Goal: Task Accomplishment & Management: Manage account settings

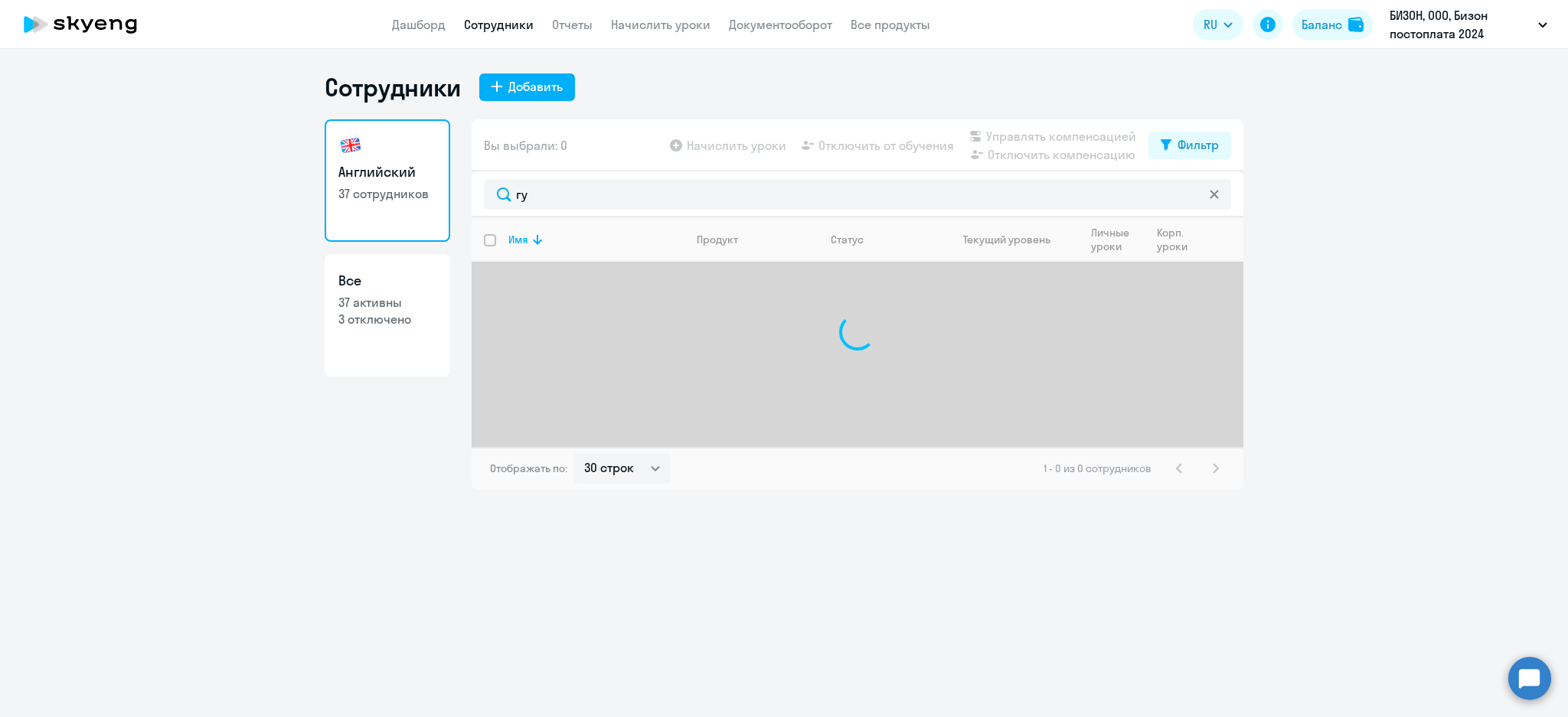
select select "30"
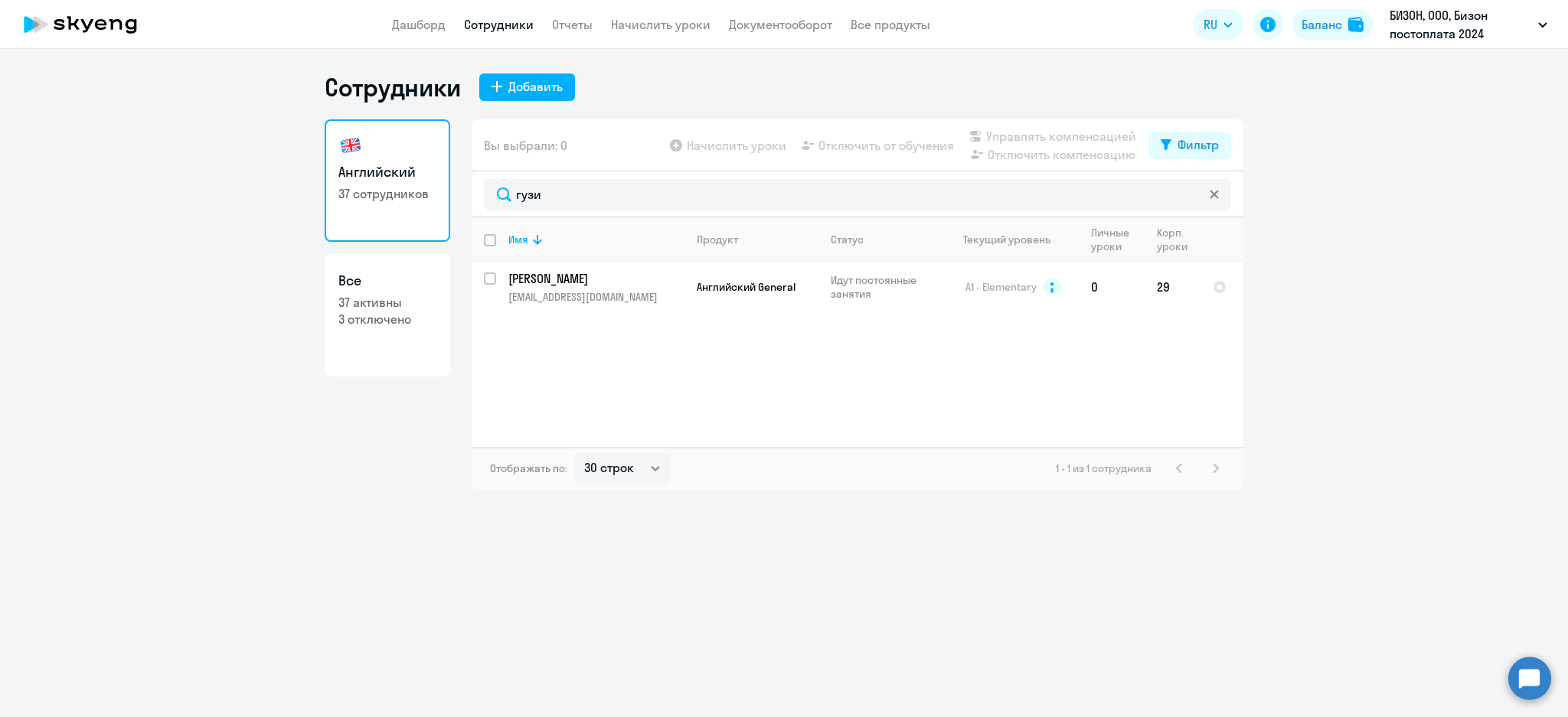
type input "гузи"
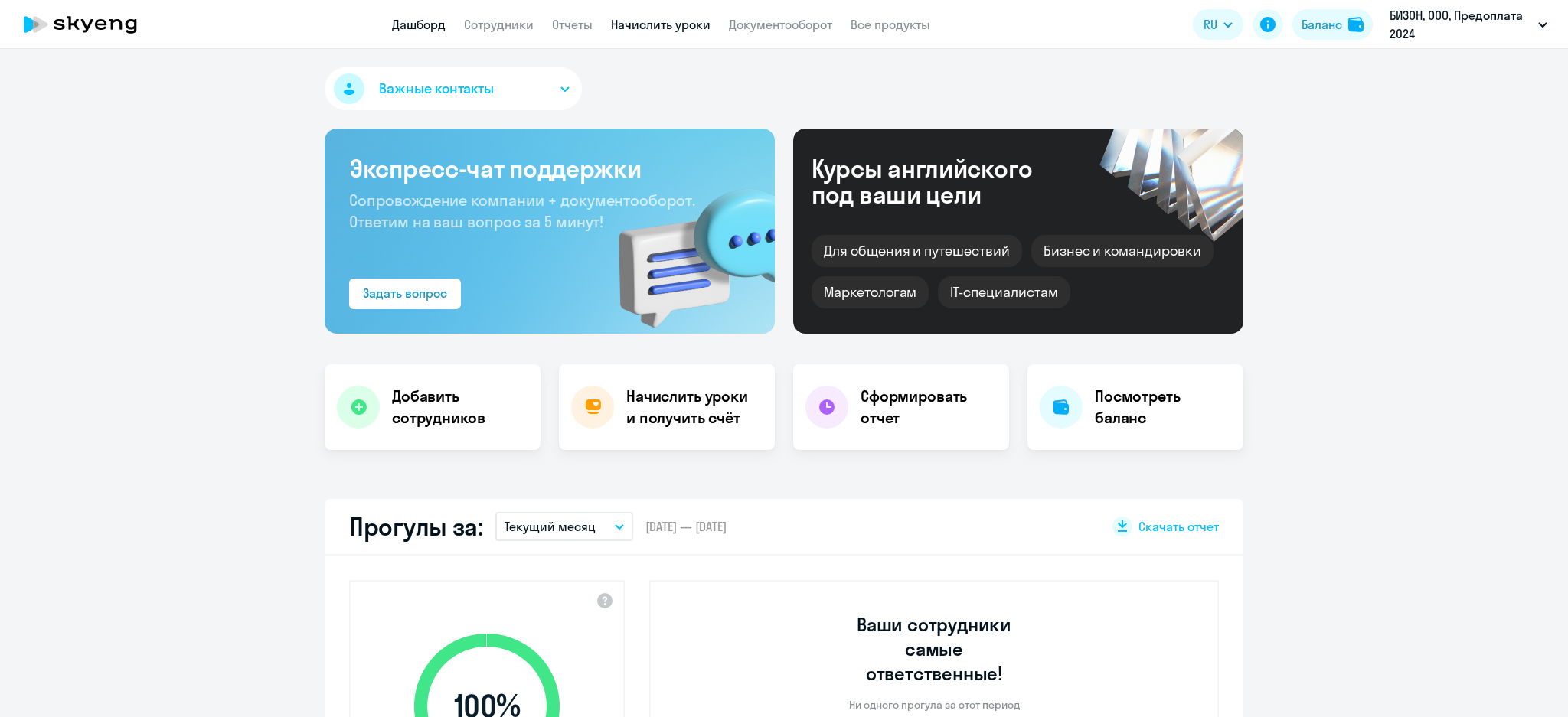
click at [643, 22] on link "Начислить уроки" at bounding box center [660, 25] width 99 height 15
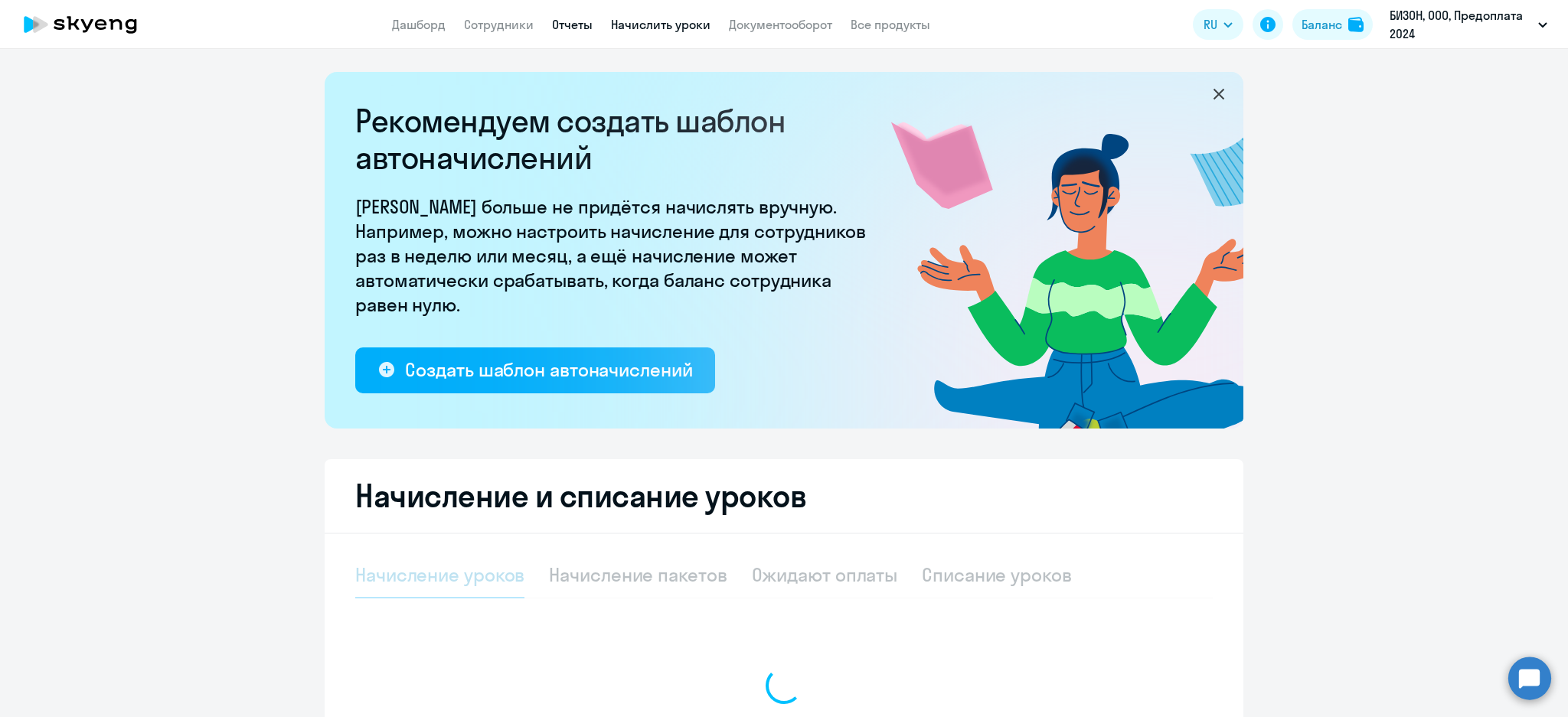
select select "10"
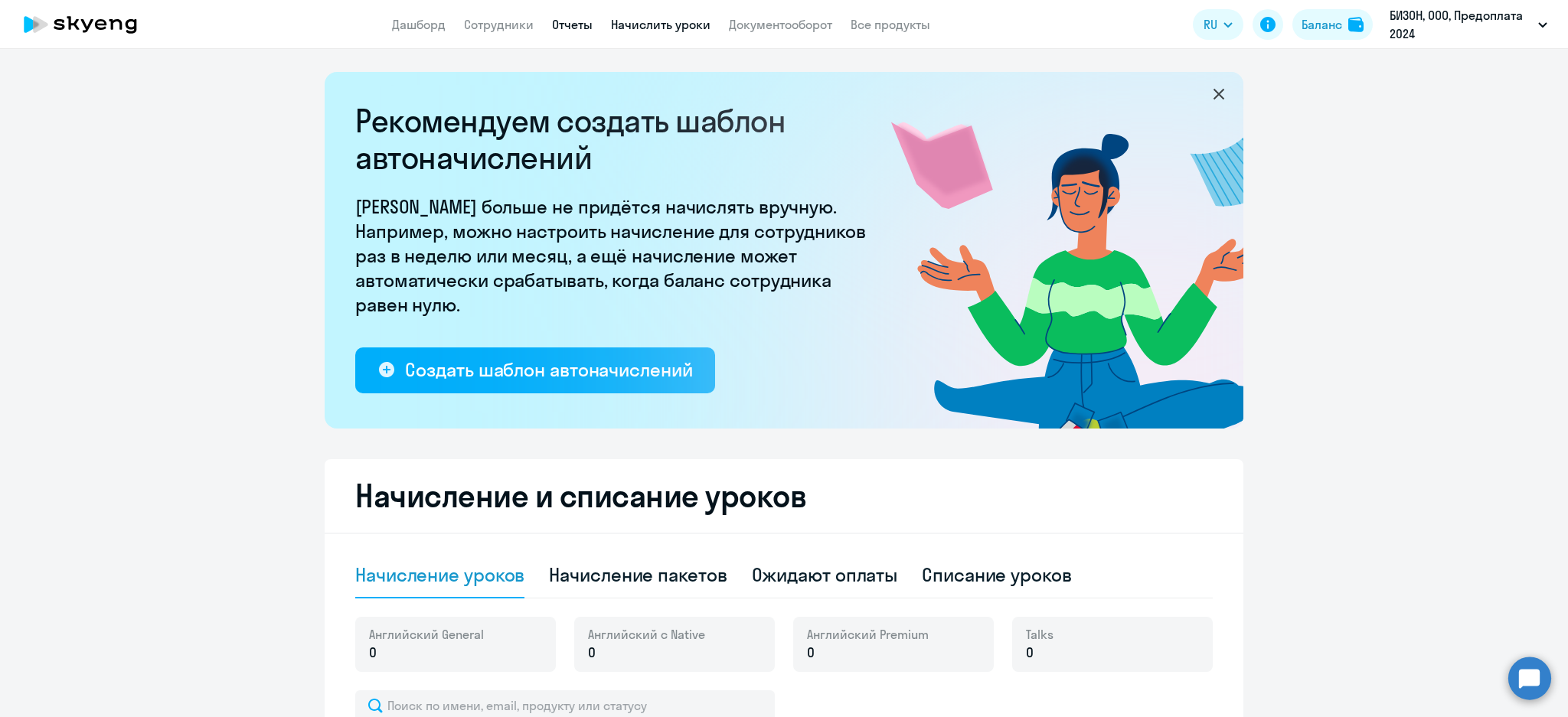
click at [552, 25] on link "Отчеты" at bounding box center [572, 25] width 41 height 15
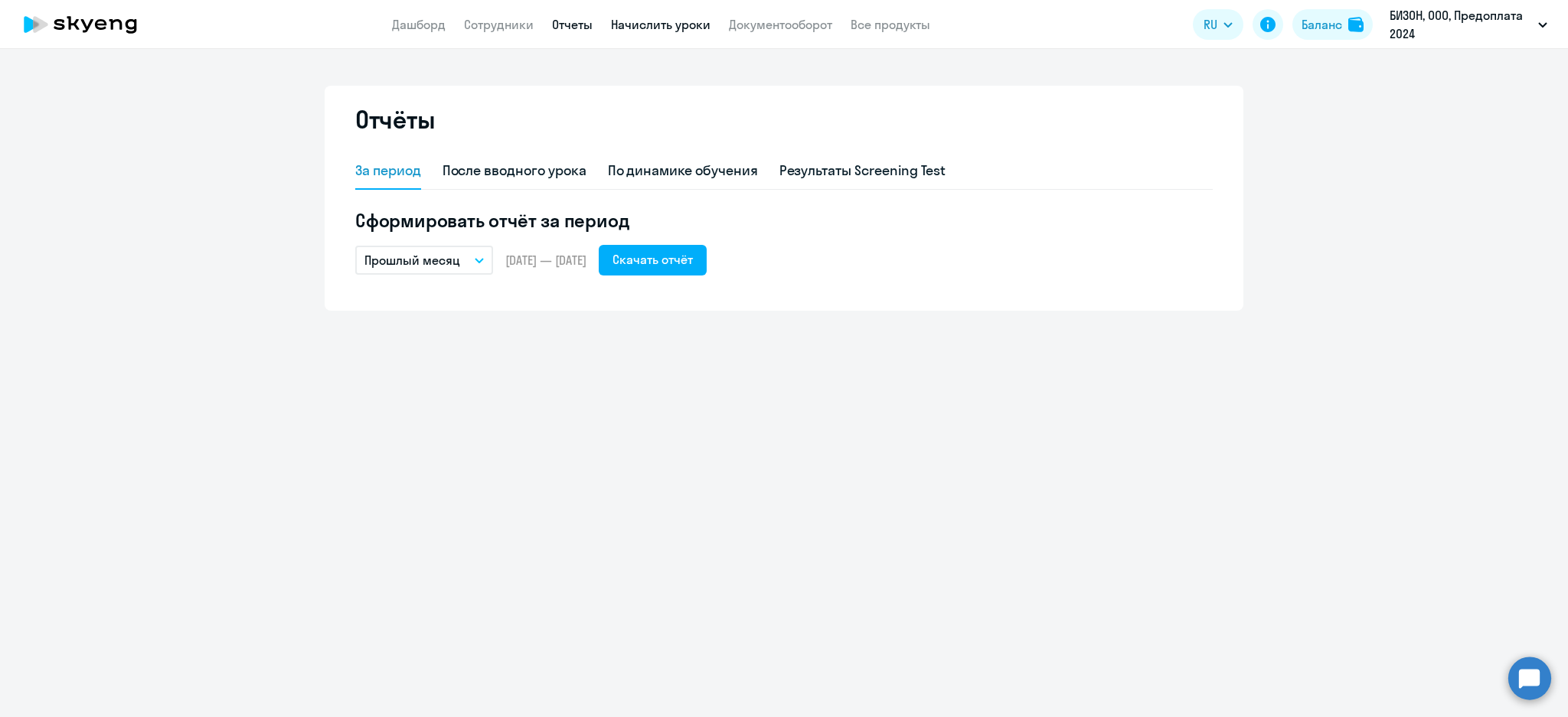
click at [650, 20] on link "Начислить уроки" at bounding box center [660, 25] width 99 height 15
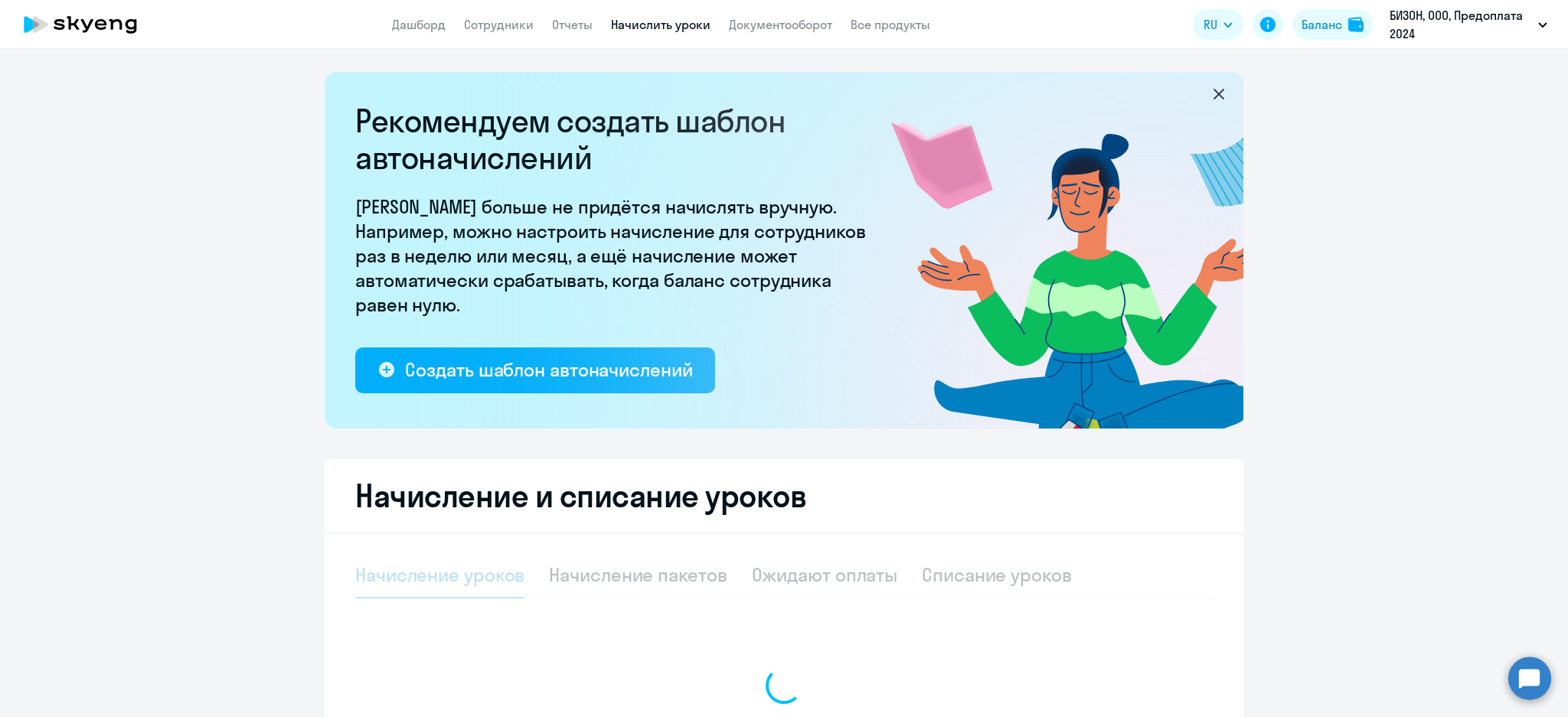
select select "10"
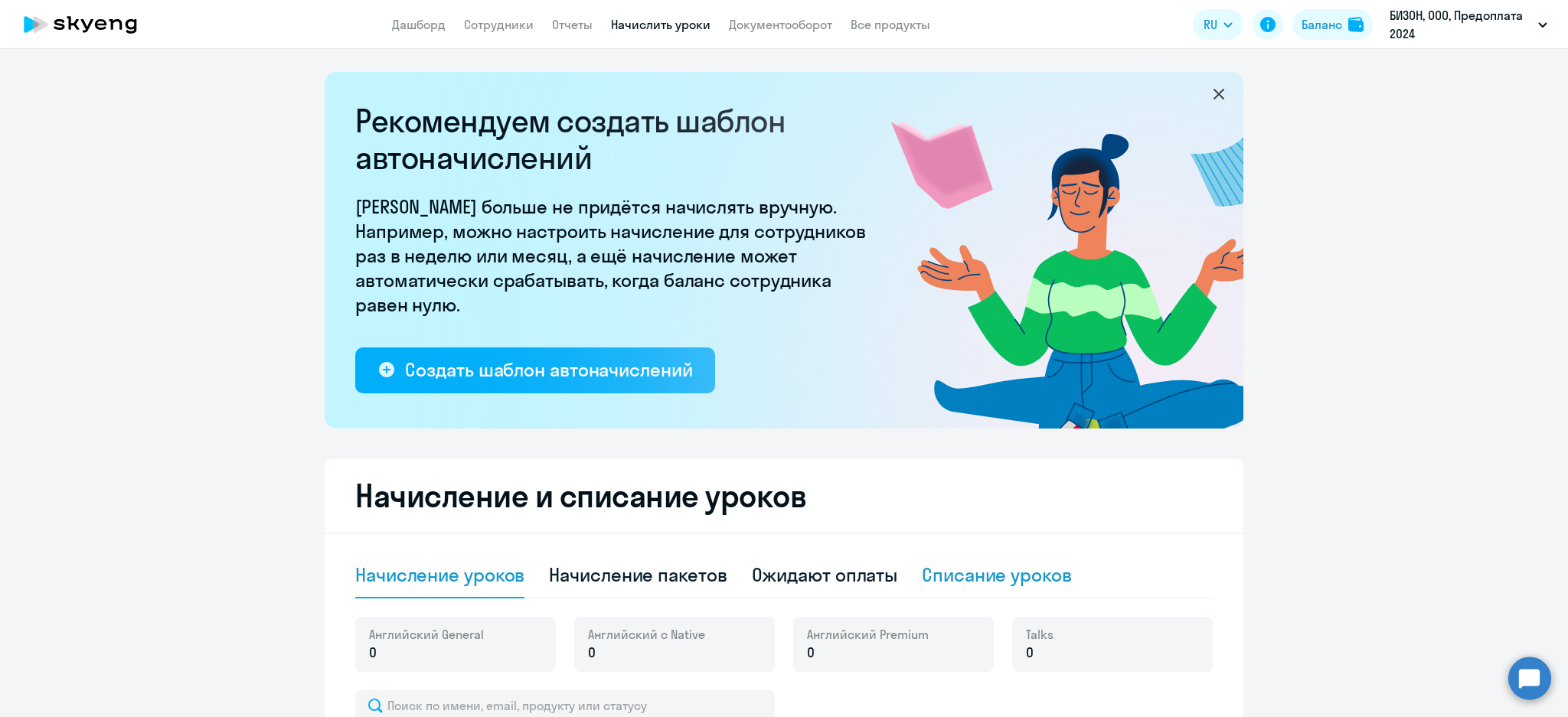
click at [976, 570] on div "Списание уроков" at bounding box center [997, 574] width 150 height 25
select select "10"
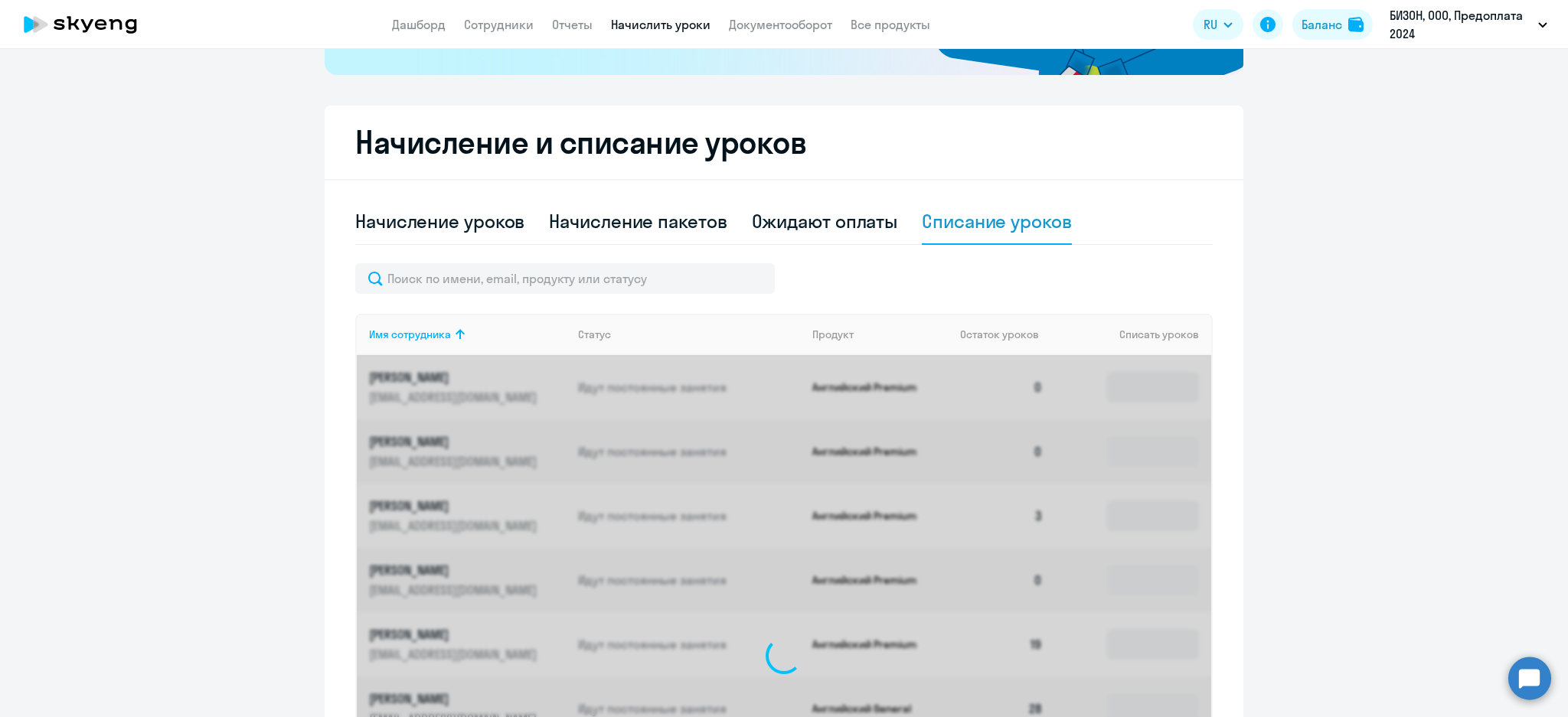
scroll to position [510, 0]
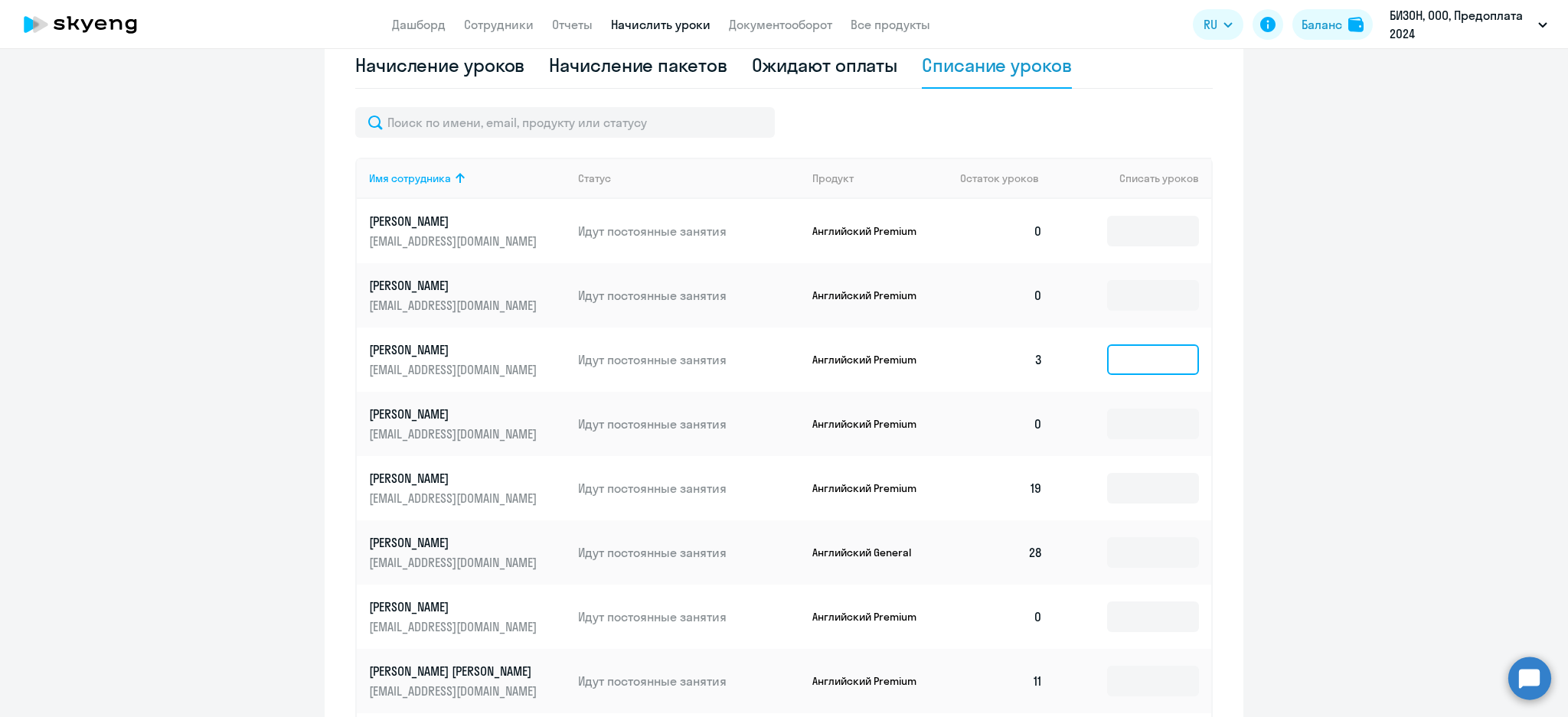
click at [1140, 344] on input at bounding box center [1153, 360] width 92 height 31
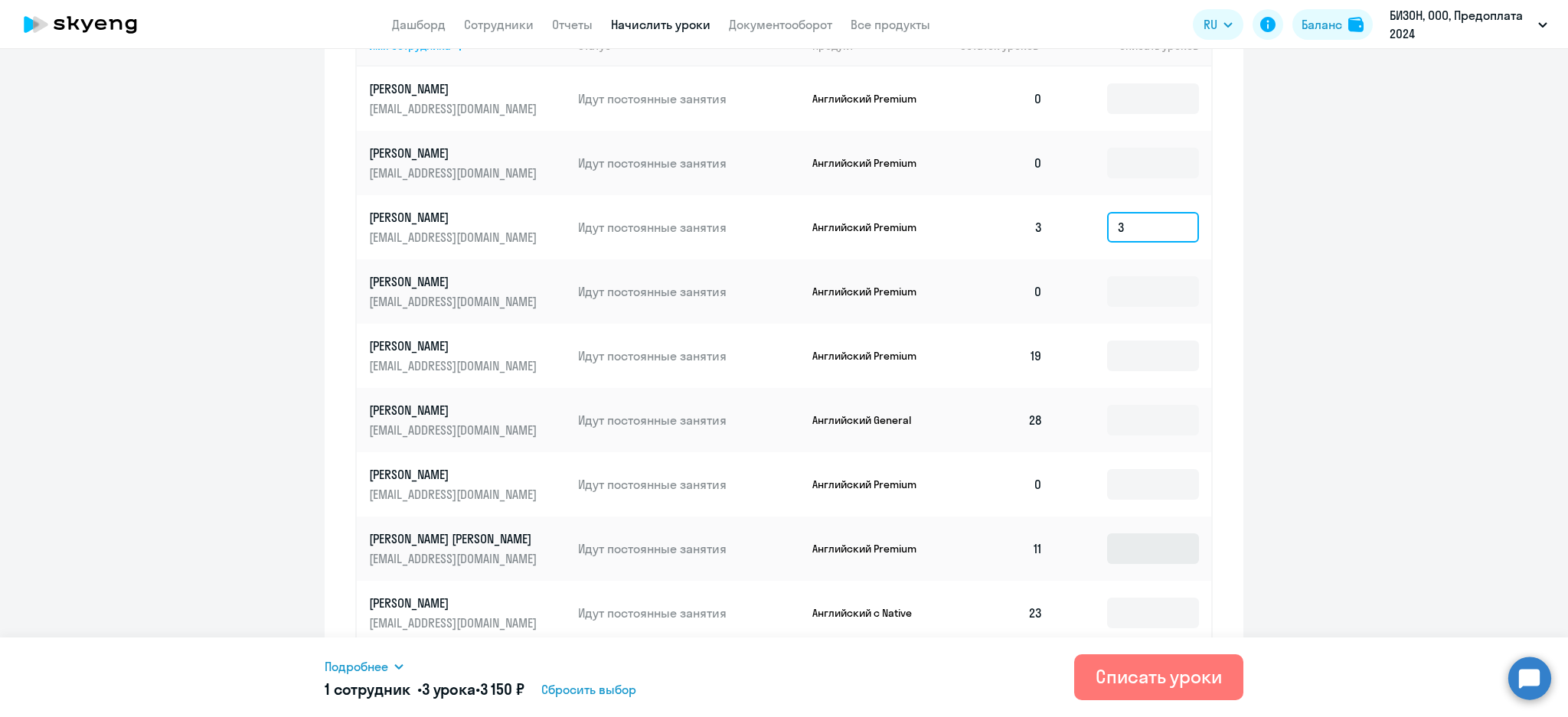
scroll to position [762, 0]
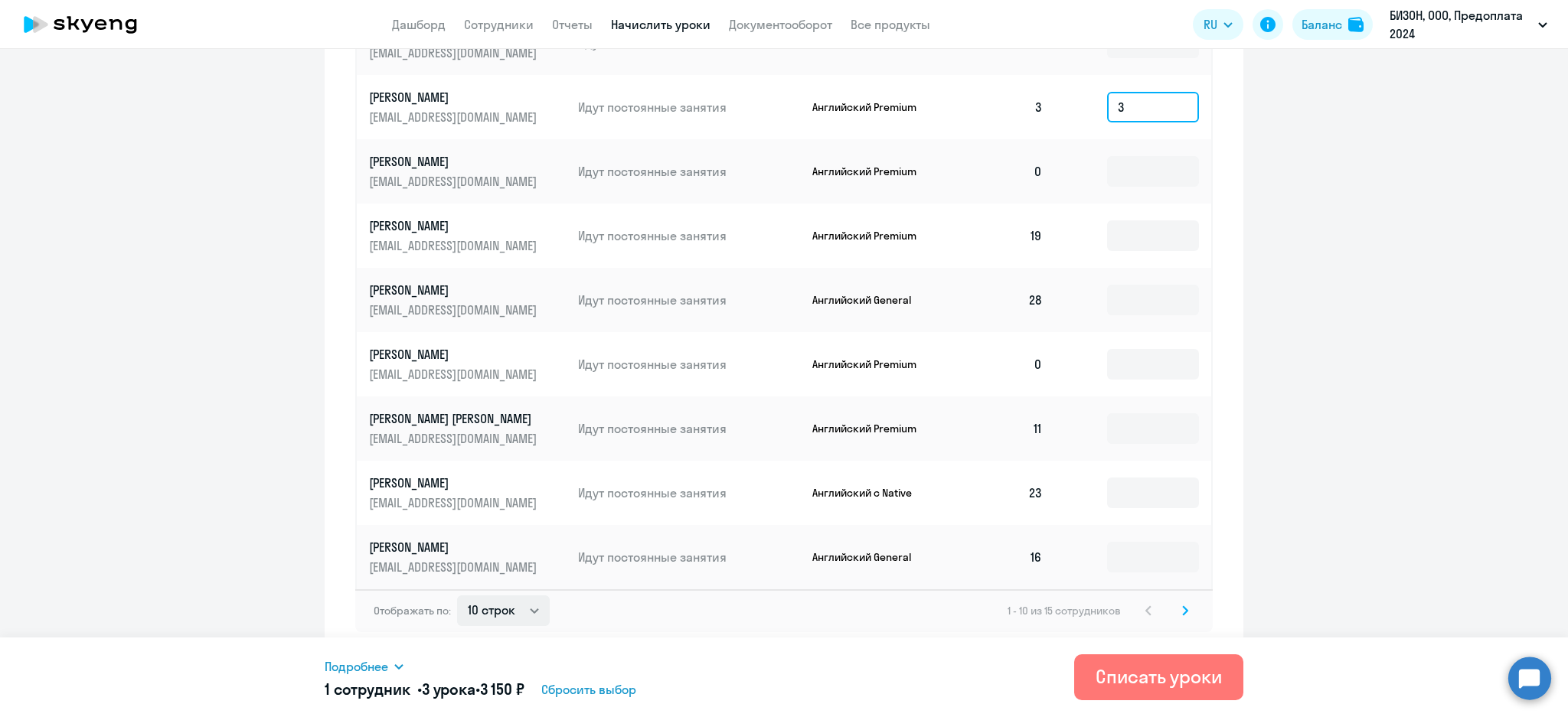
type input "3"
drag, startPoint x: 509, startPoint y: 604, endPoint x: 508, endPoint y: 622, distance: 18.0
click at [508, 604] on select "10 строк 30 строк 50 строк" at bounding box center [503, 611] width 93 height 31
select select "30"
click at [457, 596] on select "10 строк 30 строк 50 строк" at bounding box center [503, 611] width 93 height 31
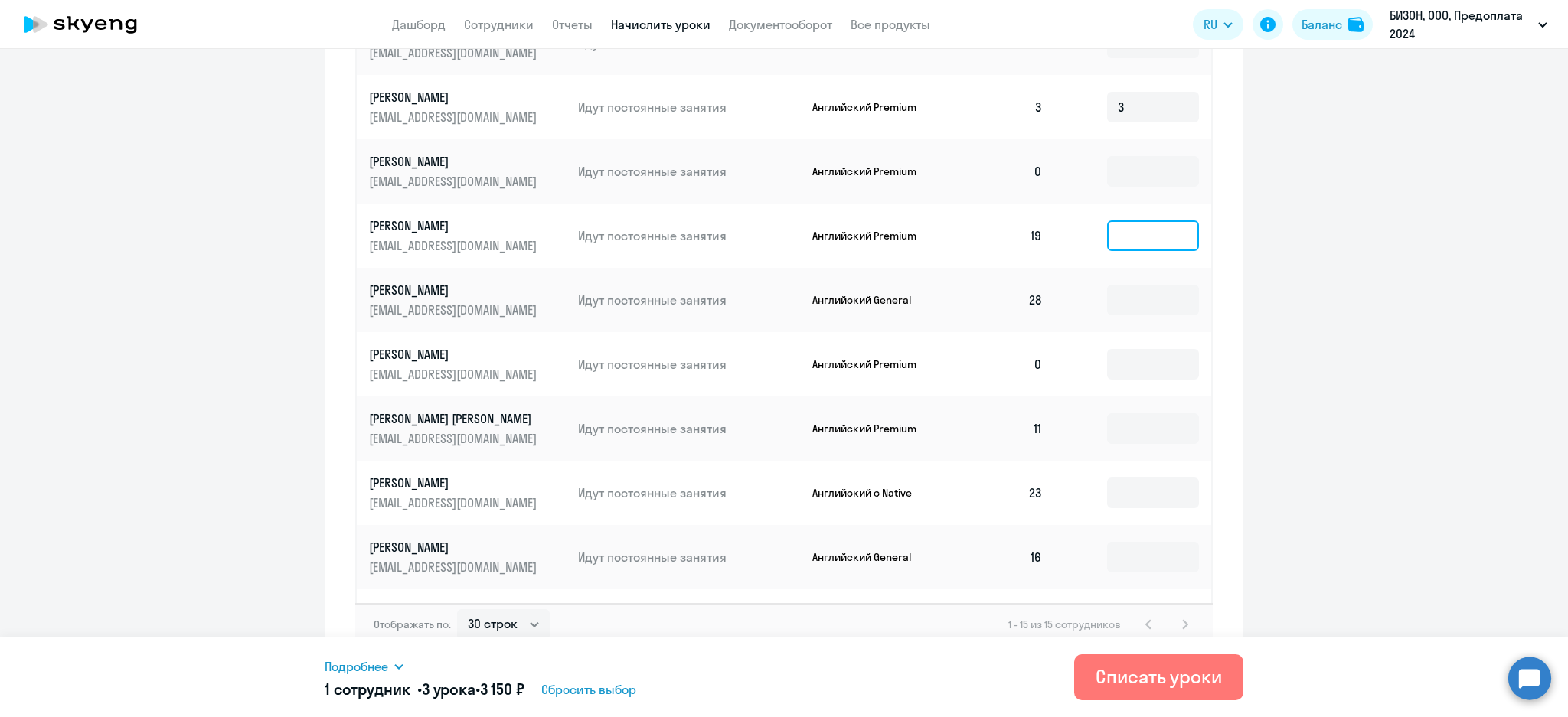
click at [1118, 245] on input at bounding box center [1153, 236] width 92 height 31
type input "19"
click at [1121, 290] on input at bounding box center [1153, 300] width 92 height 31
type input "28"
click at [1132, 352] on input at bounding box center [1153, 364] width 92 height 31
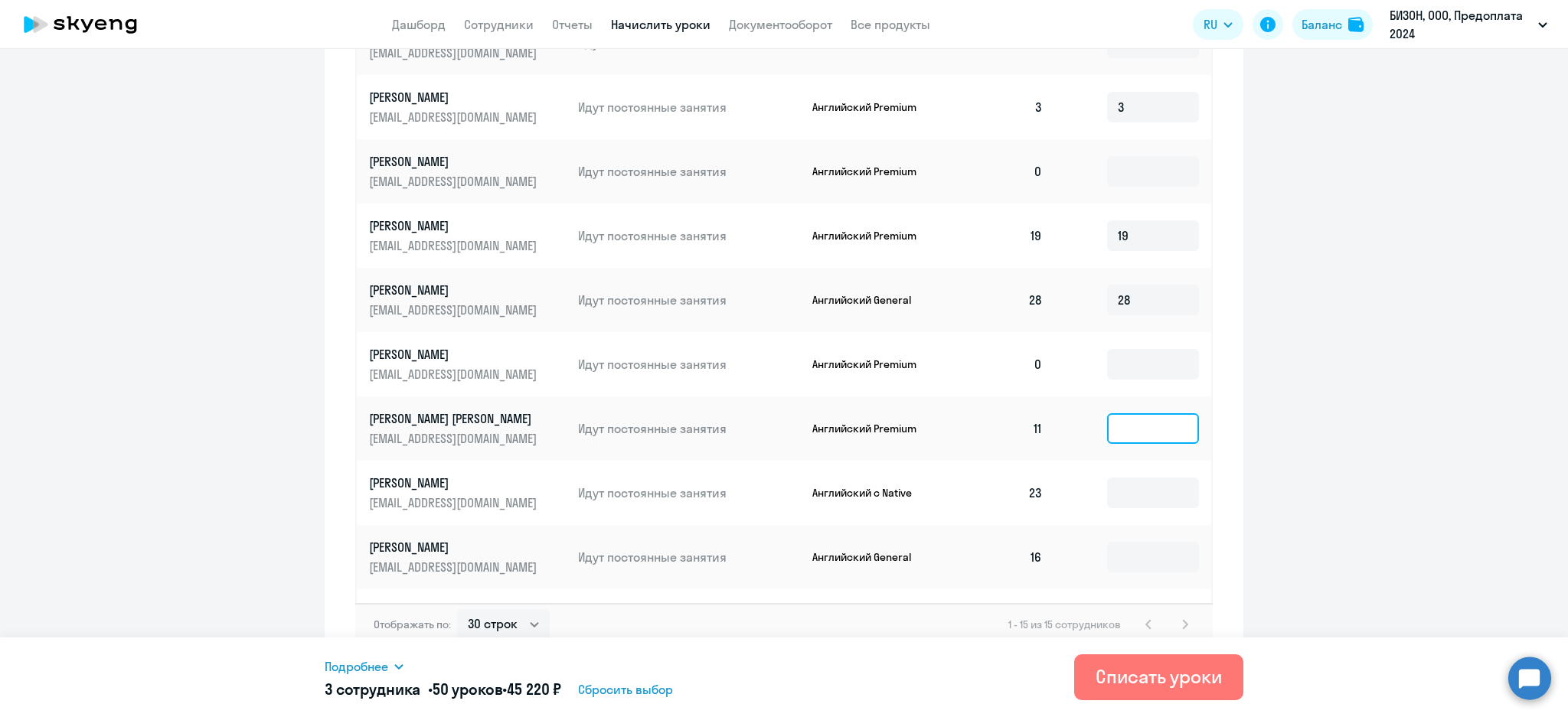
click at [1121, 425] on input at bounding box center [1153, 429] width 92 height 31
type input "11"
click at [1116, 496] on input at bounding box center [1153, 493] width 92 height 31
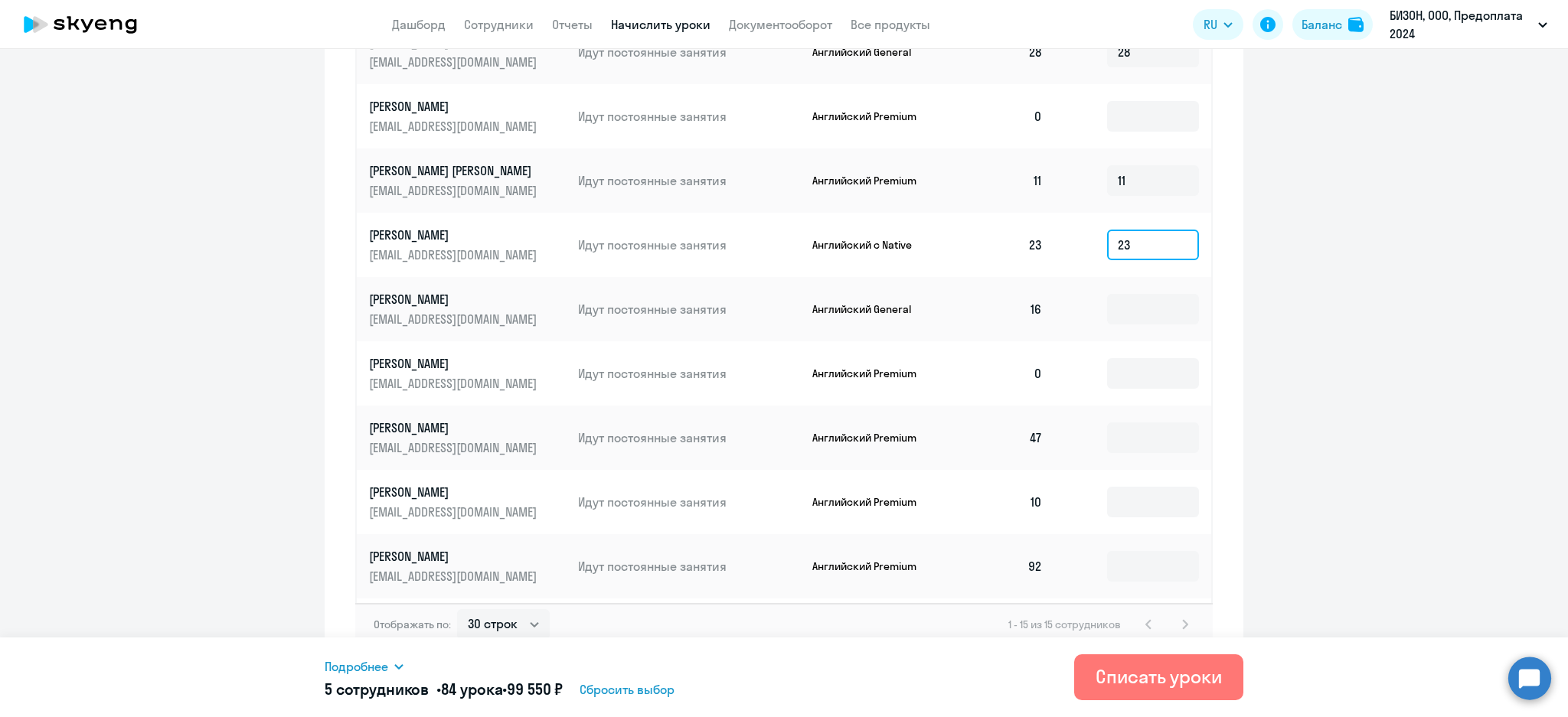
scroll to position [306, 0]
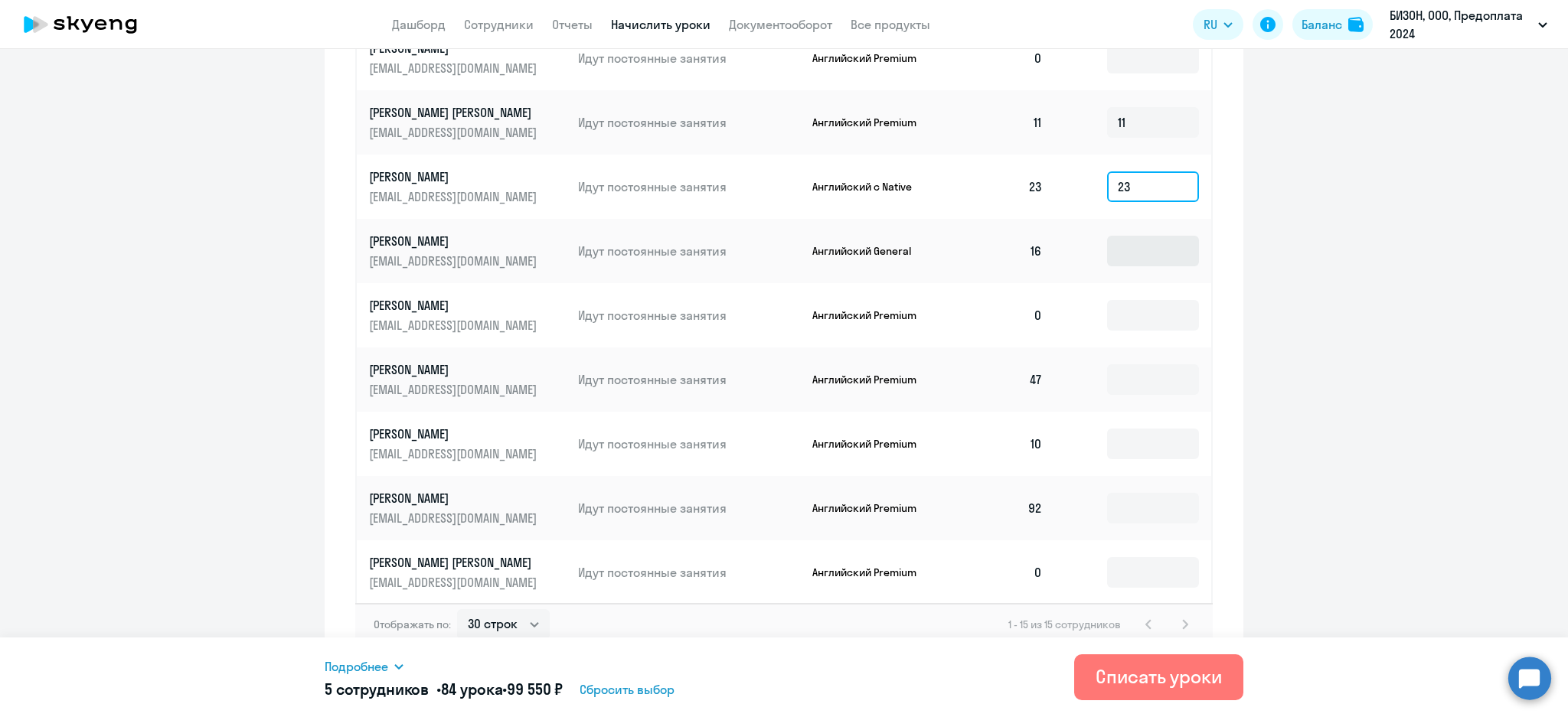
type input "23"
click at [1121, 253] on input at bounding box center [1153, 251] width 92 height 31
type input "16"
click at [1120, 377] on input at bounding box center [1153, 379] width 92 height 31
type input "47"
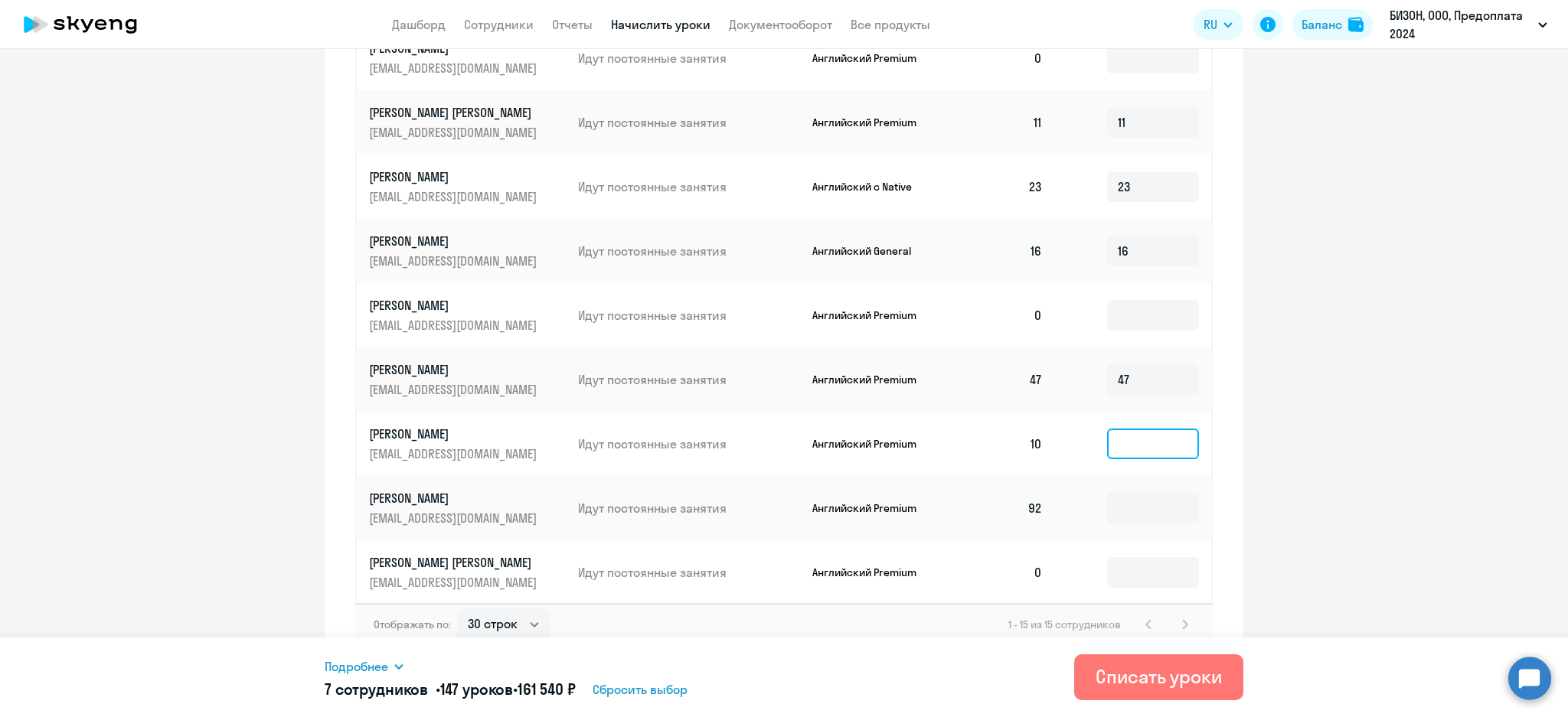
click at [1121, 441] on input at bounding box center [1153, 444] width 92 height 31
type input "10"
drag, startPoint x: 1120, startPoint y: 511, endPoint x: 1109, endPoint y: 520, distance: 14.2
click at [1112, 513] on input at bounding box center [1153, 508] width 92 height 31
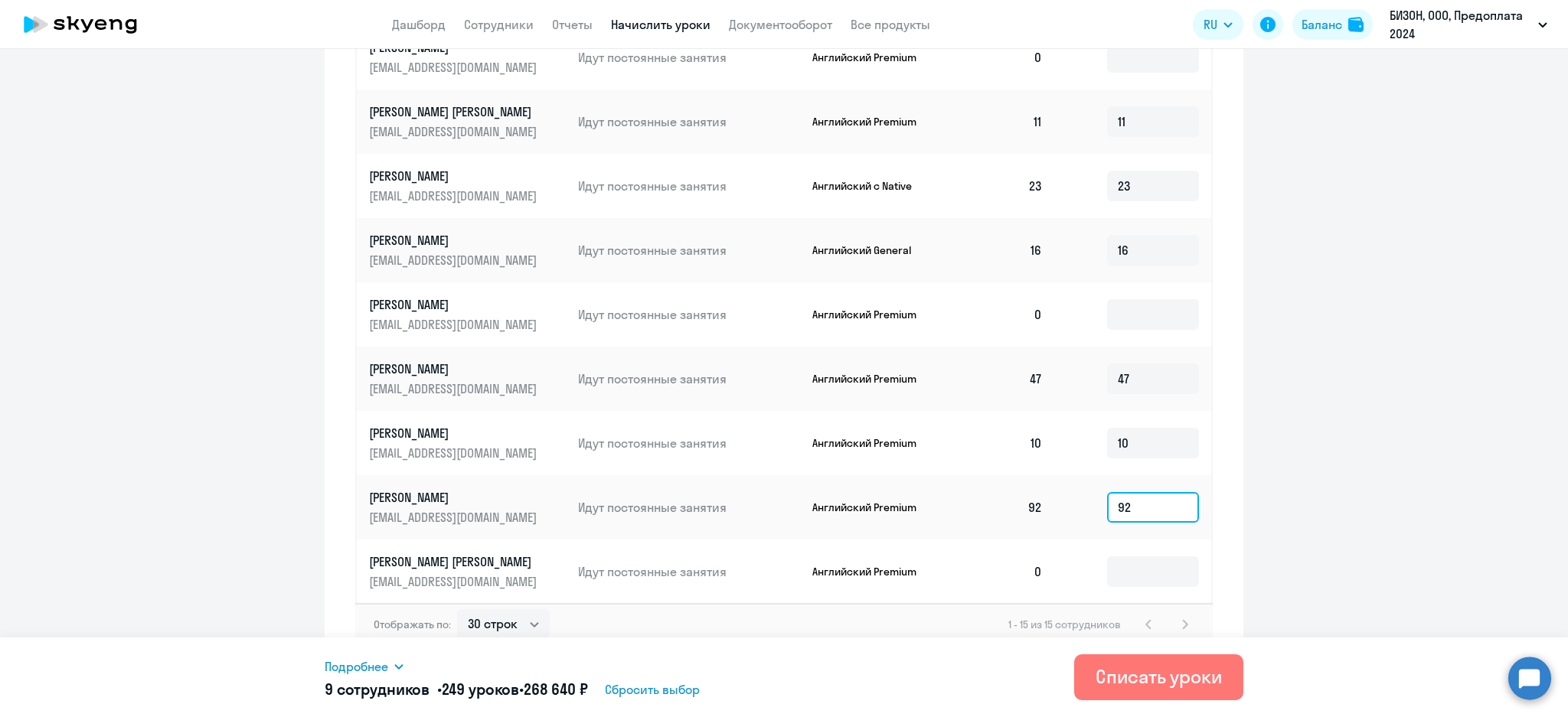
type input "92"
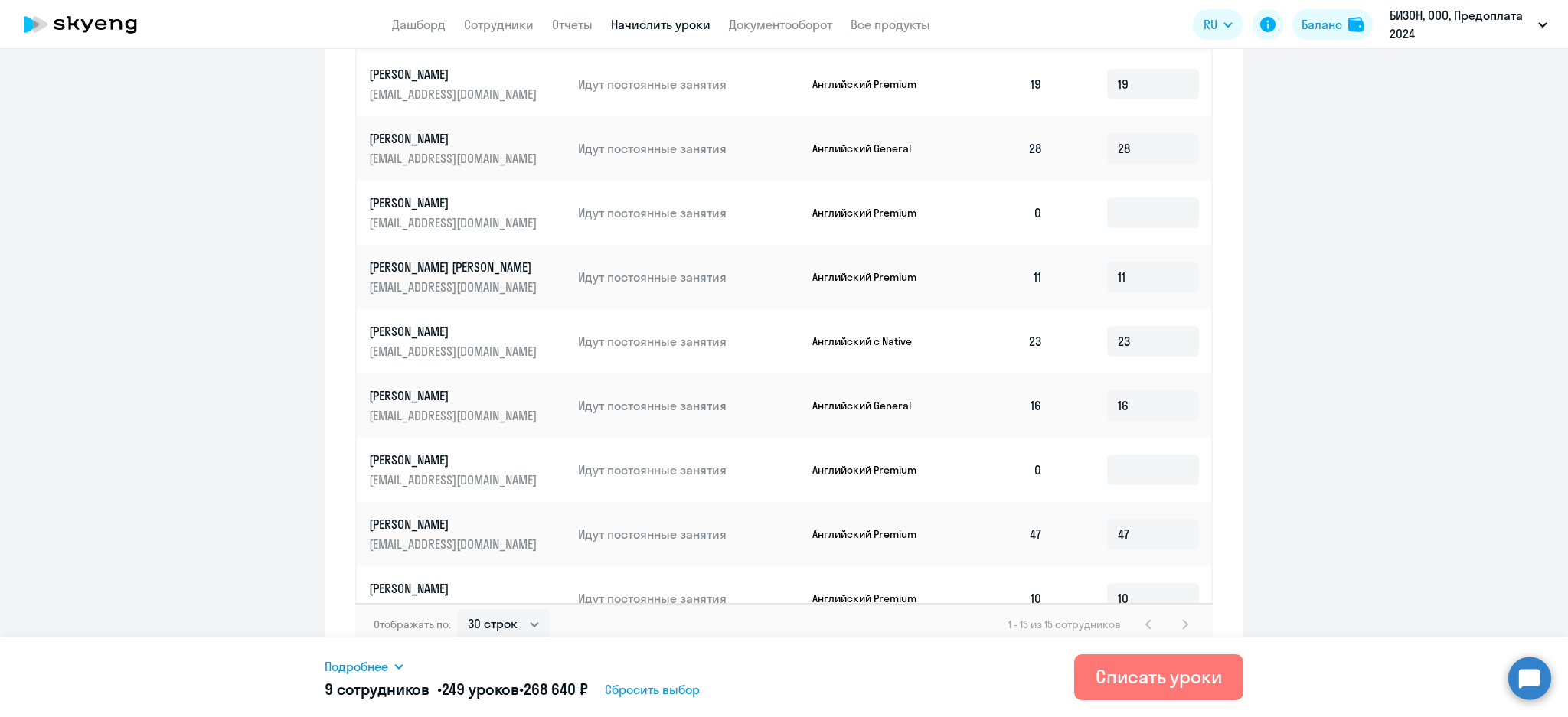
scroll to position [0, 0]
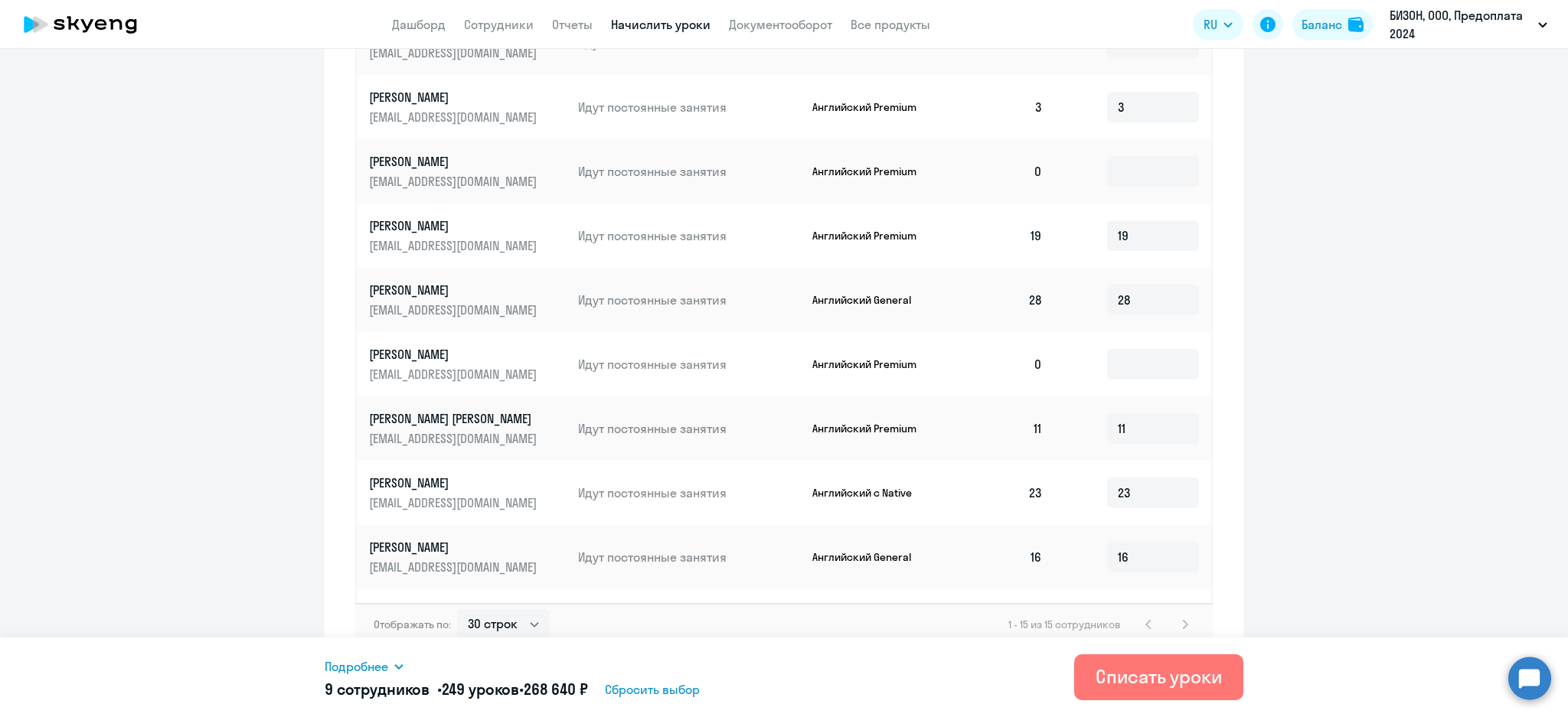
click at [404, 663] on icon at bounding box center [399, 666] width 12 height 12
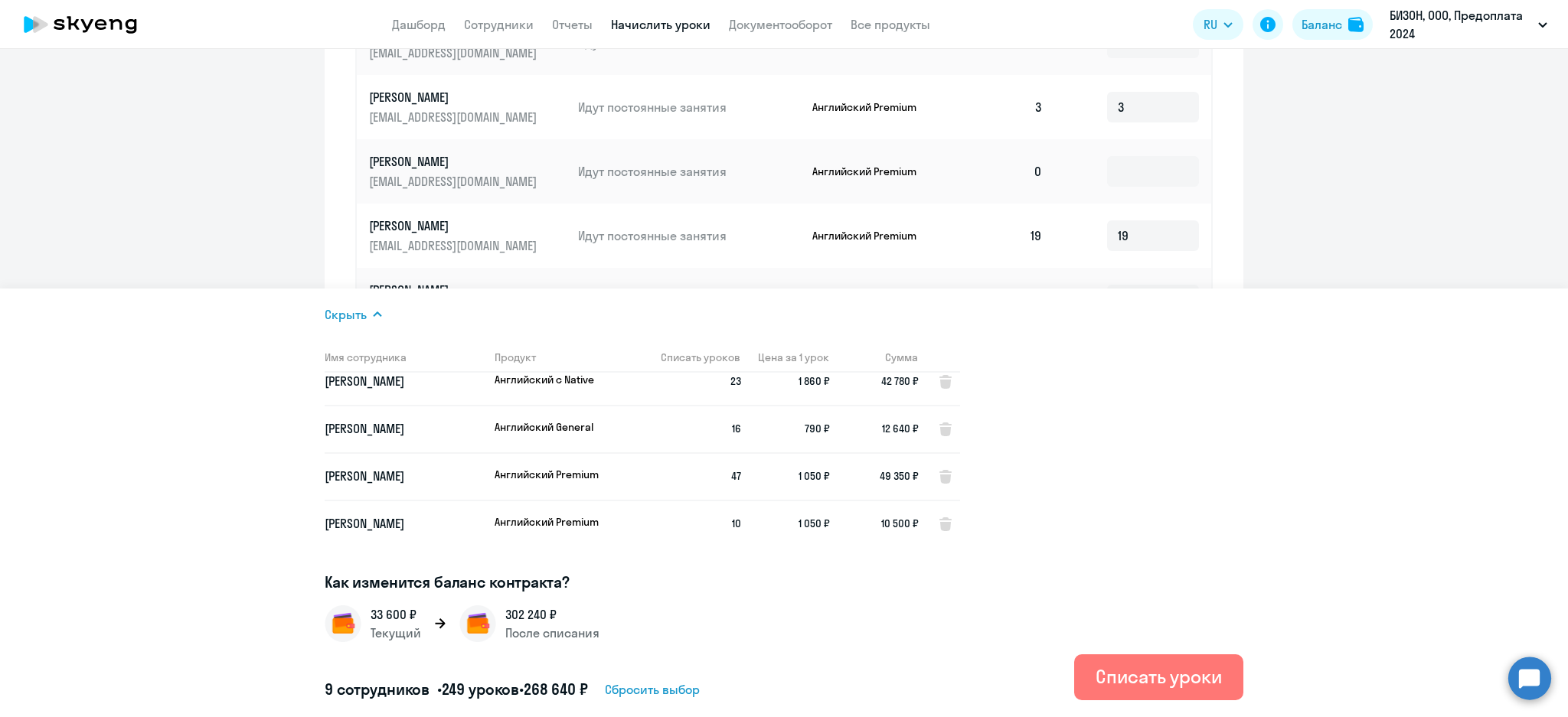
scroll to position [251, 0]
click at [470, 23] on link "Сотрудники" at bounding box center [499, 25] width 70 height 15
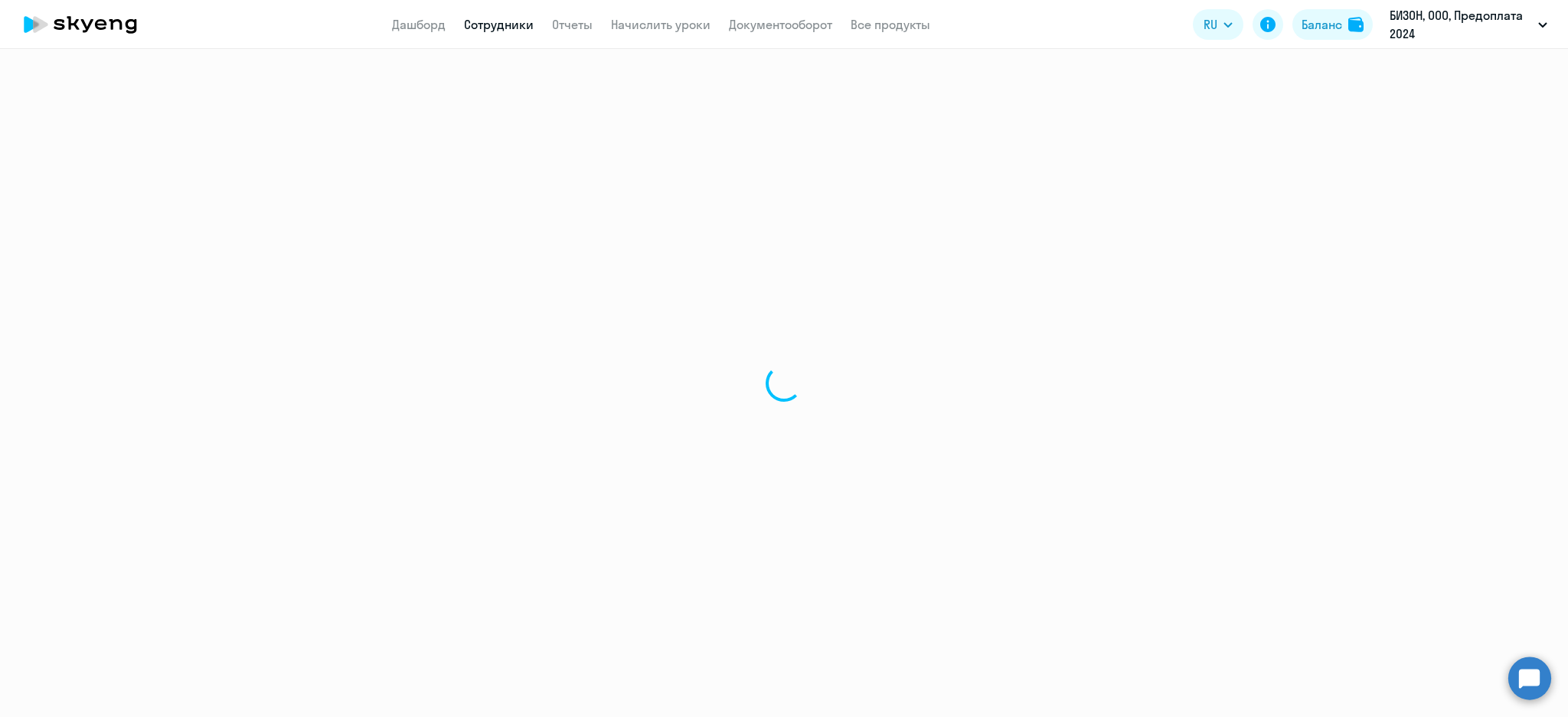
select select "30"
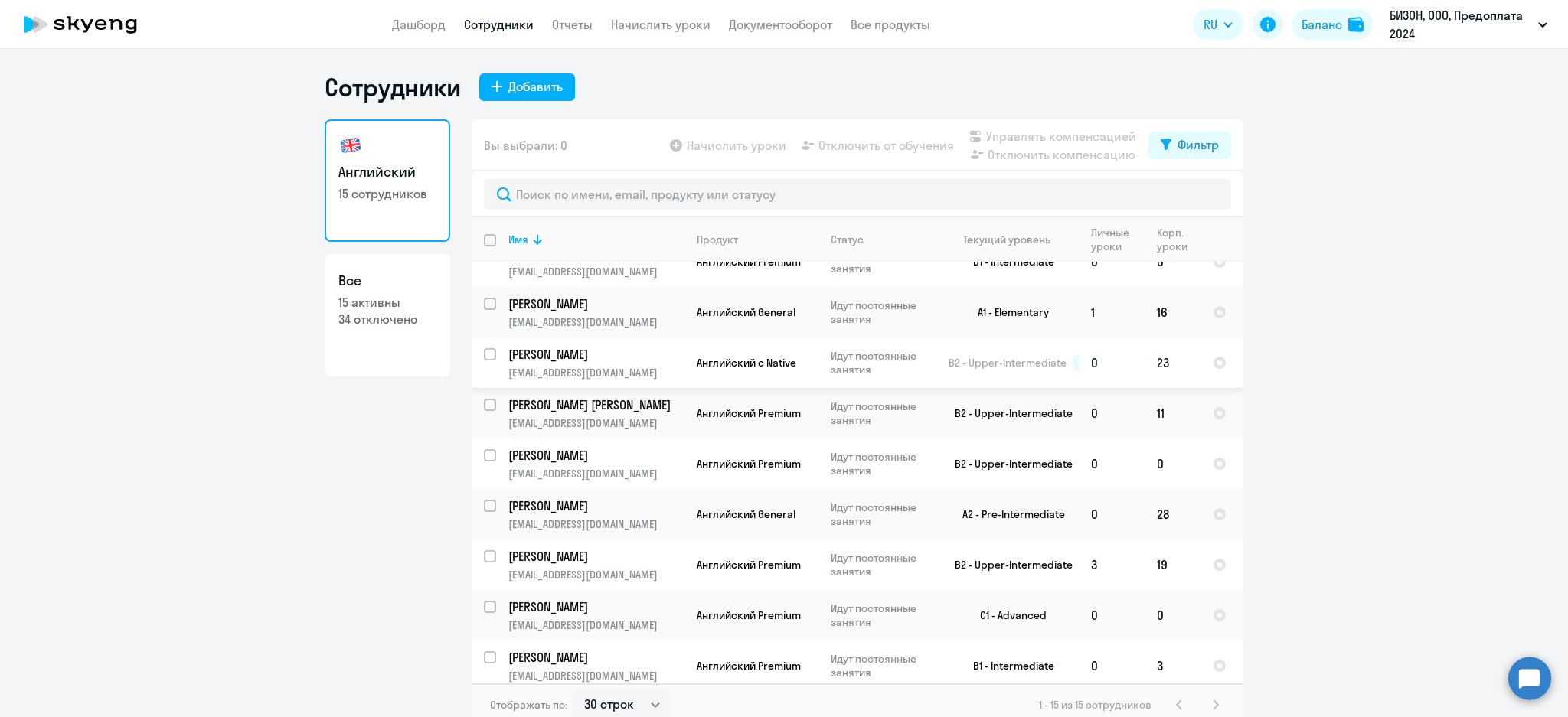
scroll to position [324, 0]
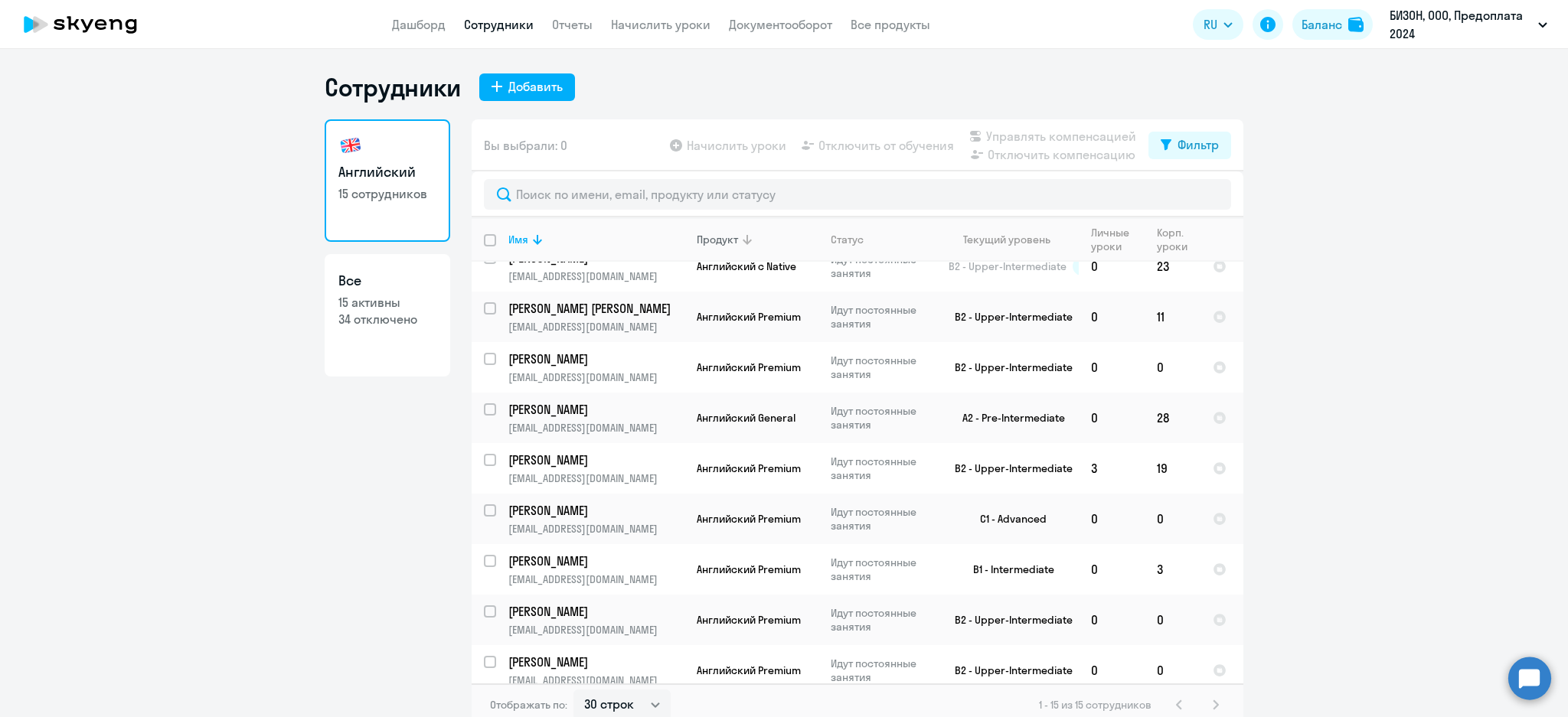
click at [717, 238] on div "Продукт" at bounding box center [717, 239] width 42 height 14
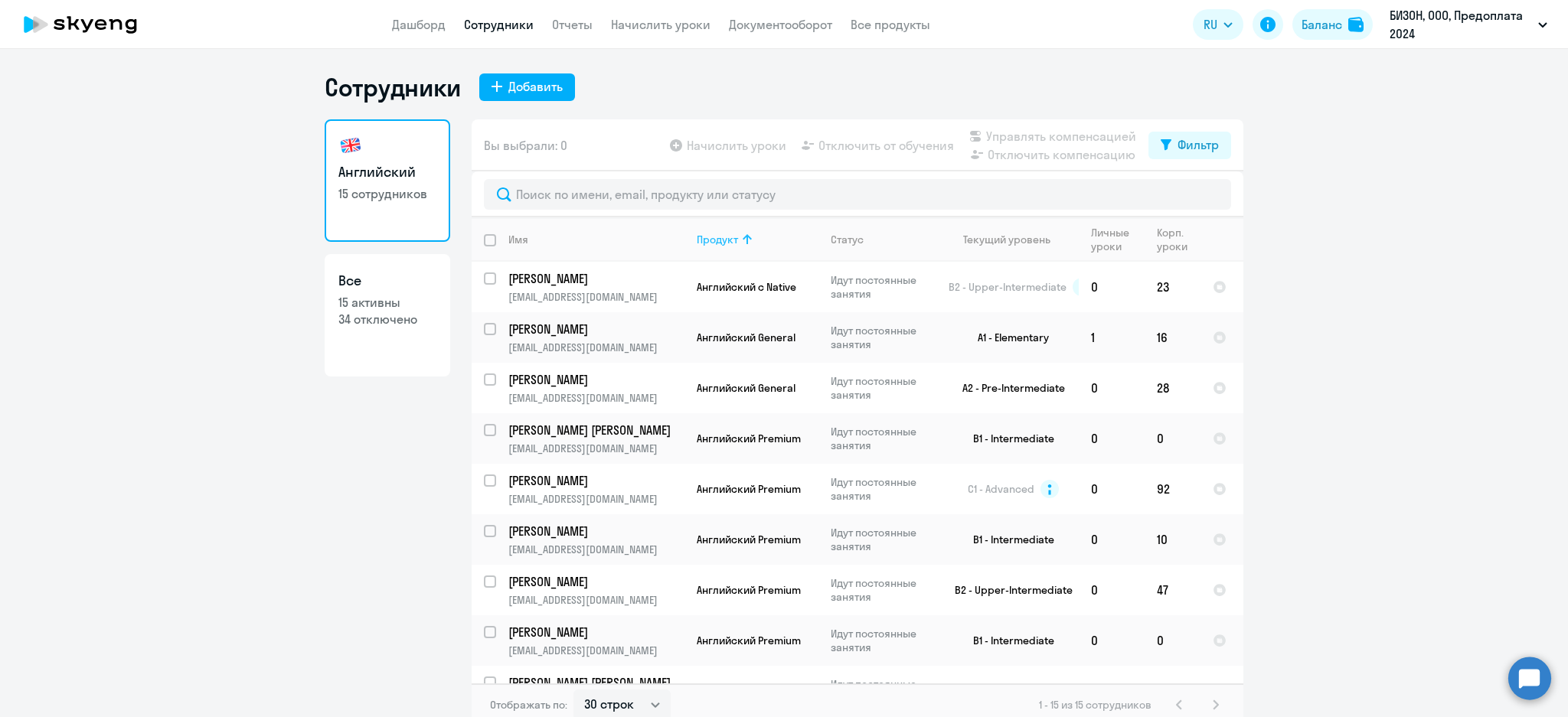
click at [714, 238] on div "Продукт" at bounding box center [717, 239] width 42 height 14
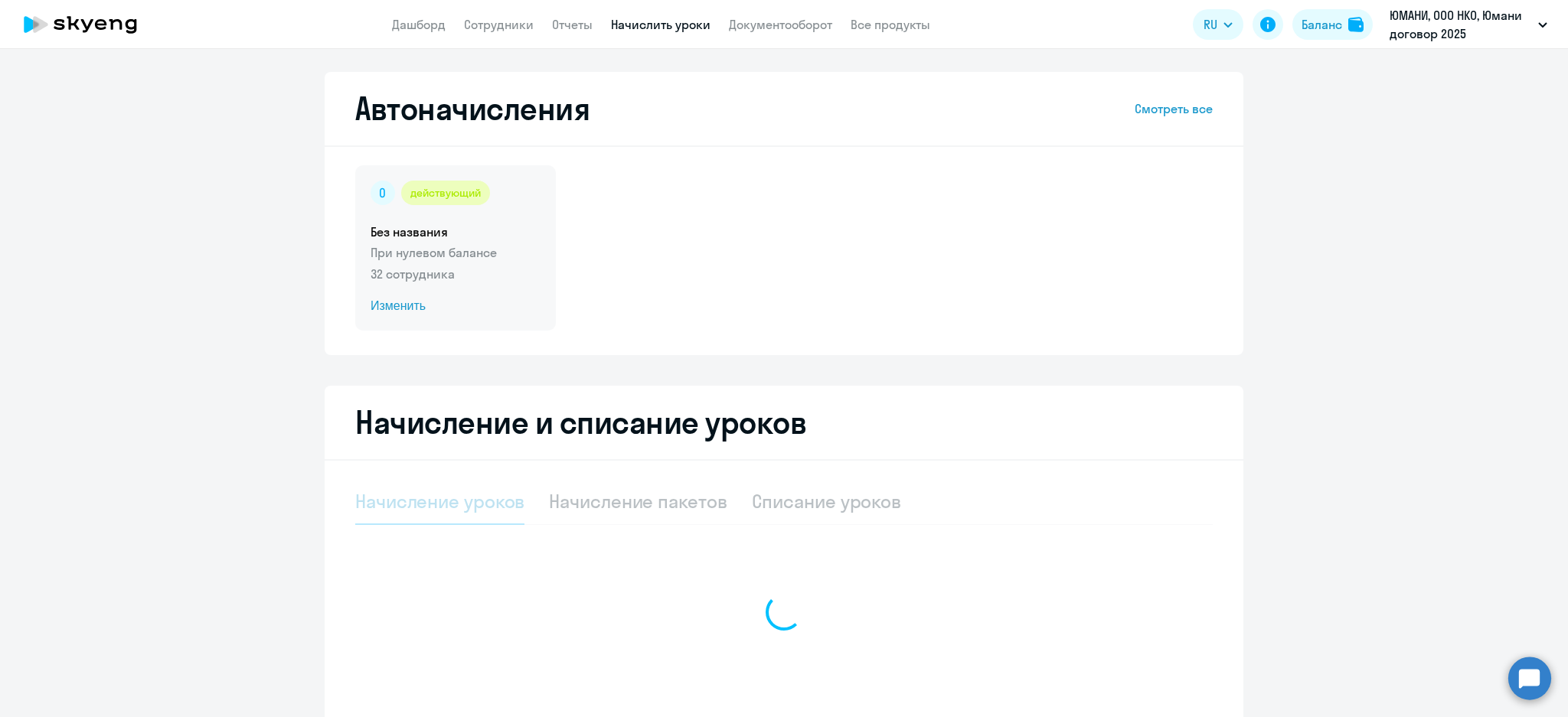
click at [500, 236] on h5 "Без названия" at bounding box center [456, 232] width 170 height 17
select select "10"
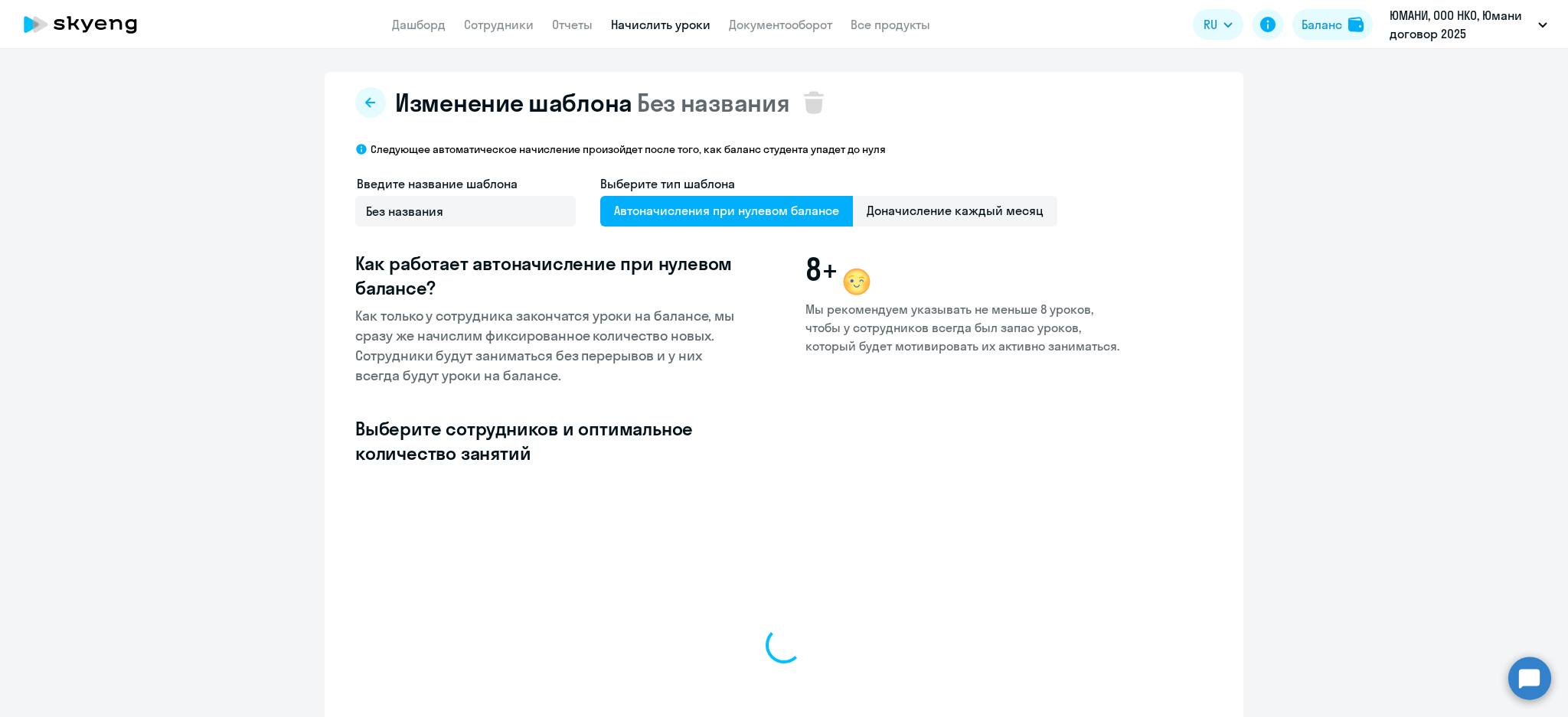
select select "10"
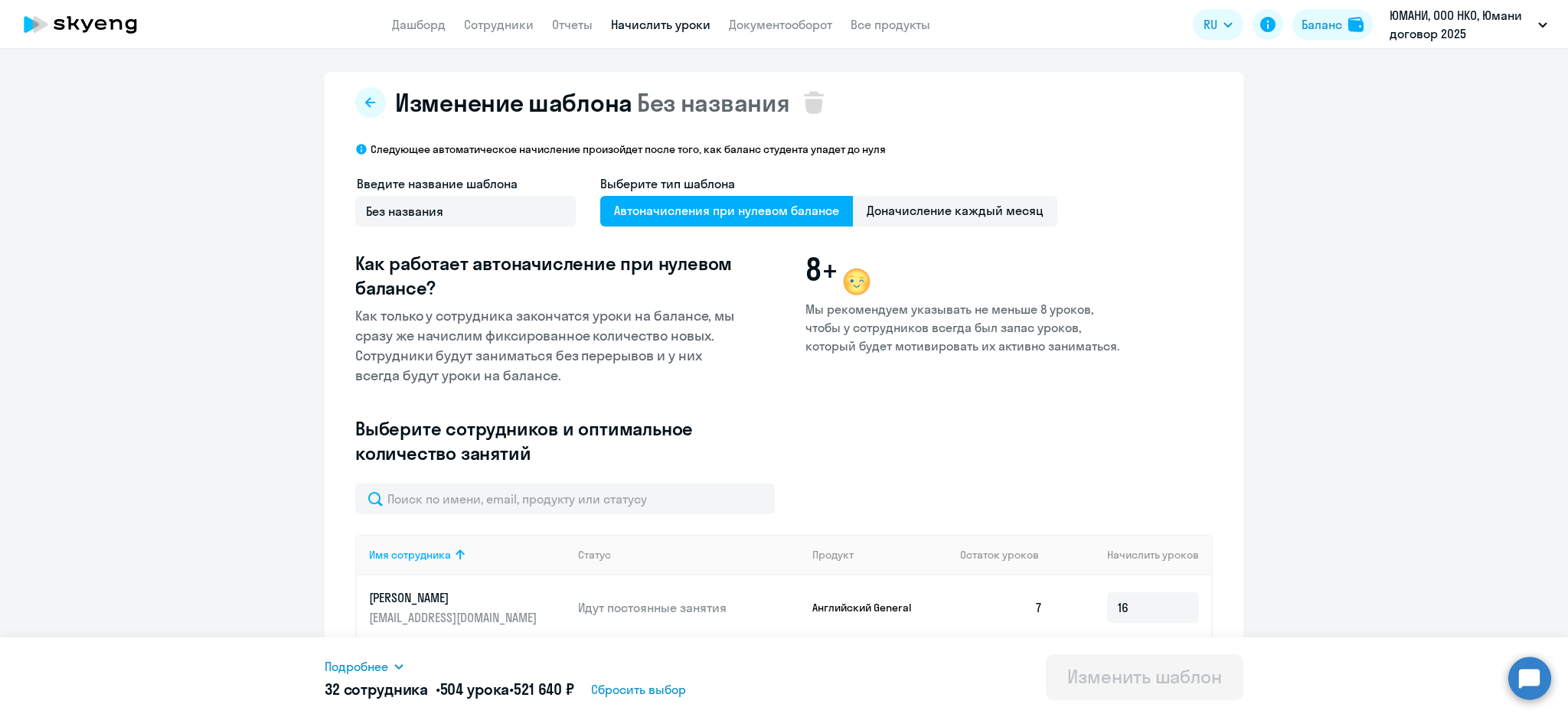
scroll to position [306, 0]
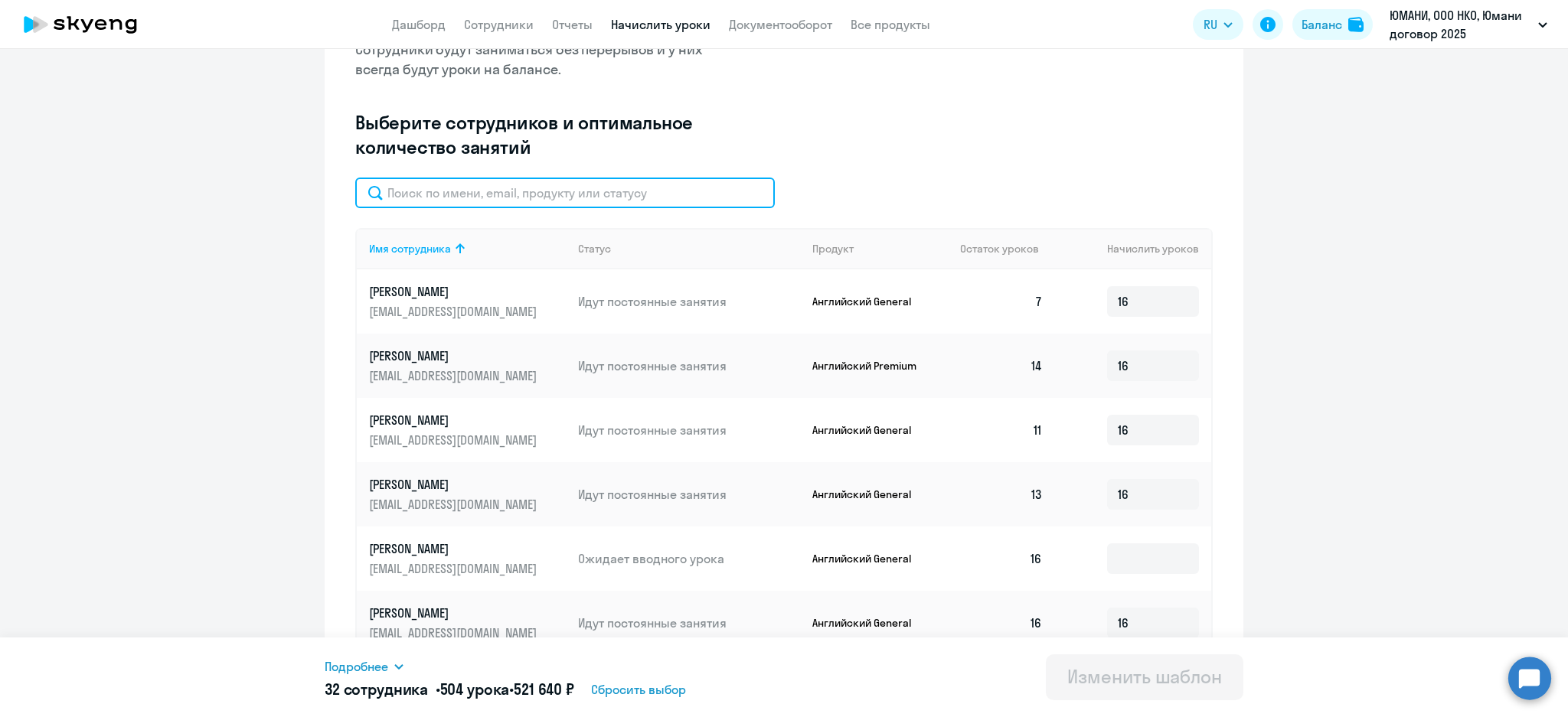
click at [513, 198] on input "text" at bounding box center [565, 193] width 419 height 31
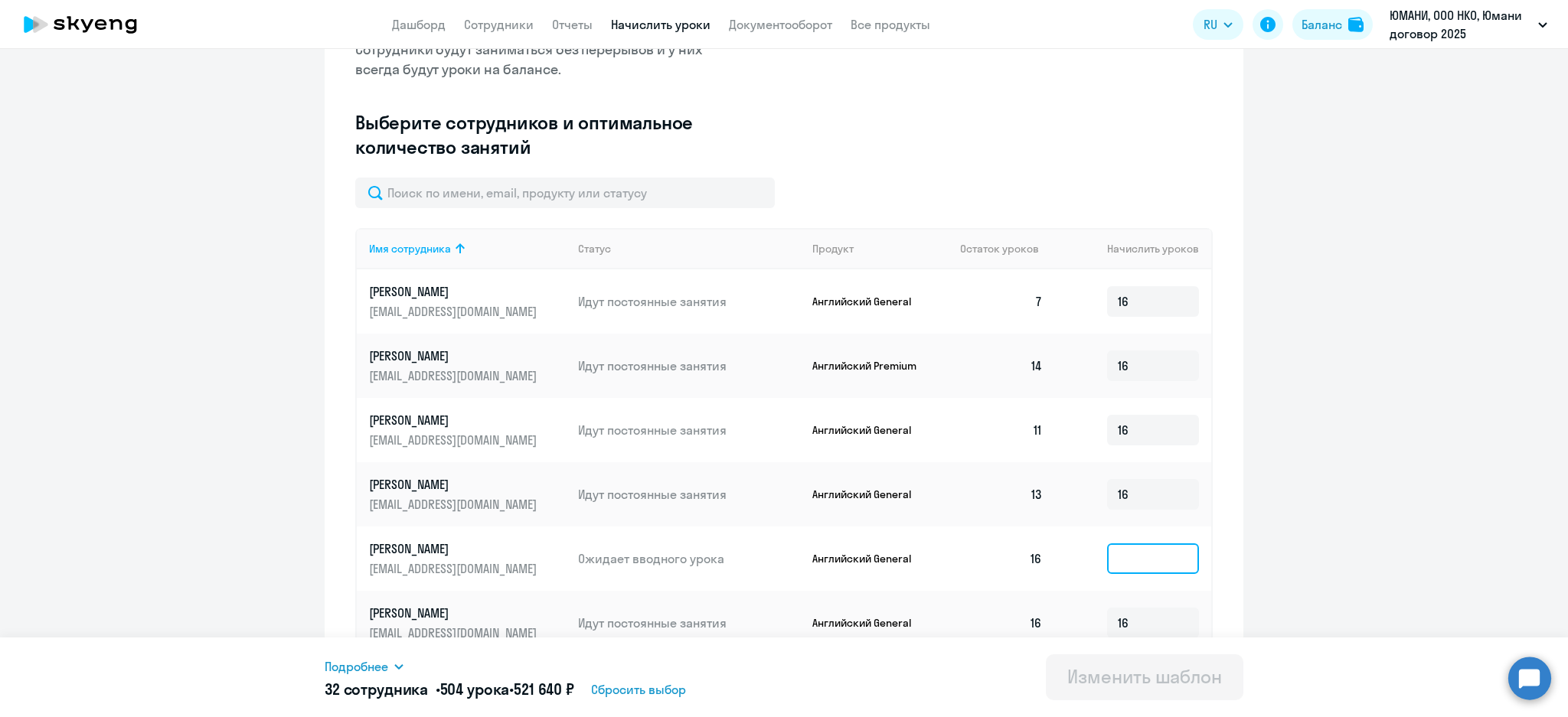
click at [1128, 556] on input at bounding box center [1153, 558] width 92 height 31
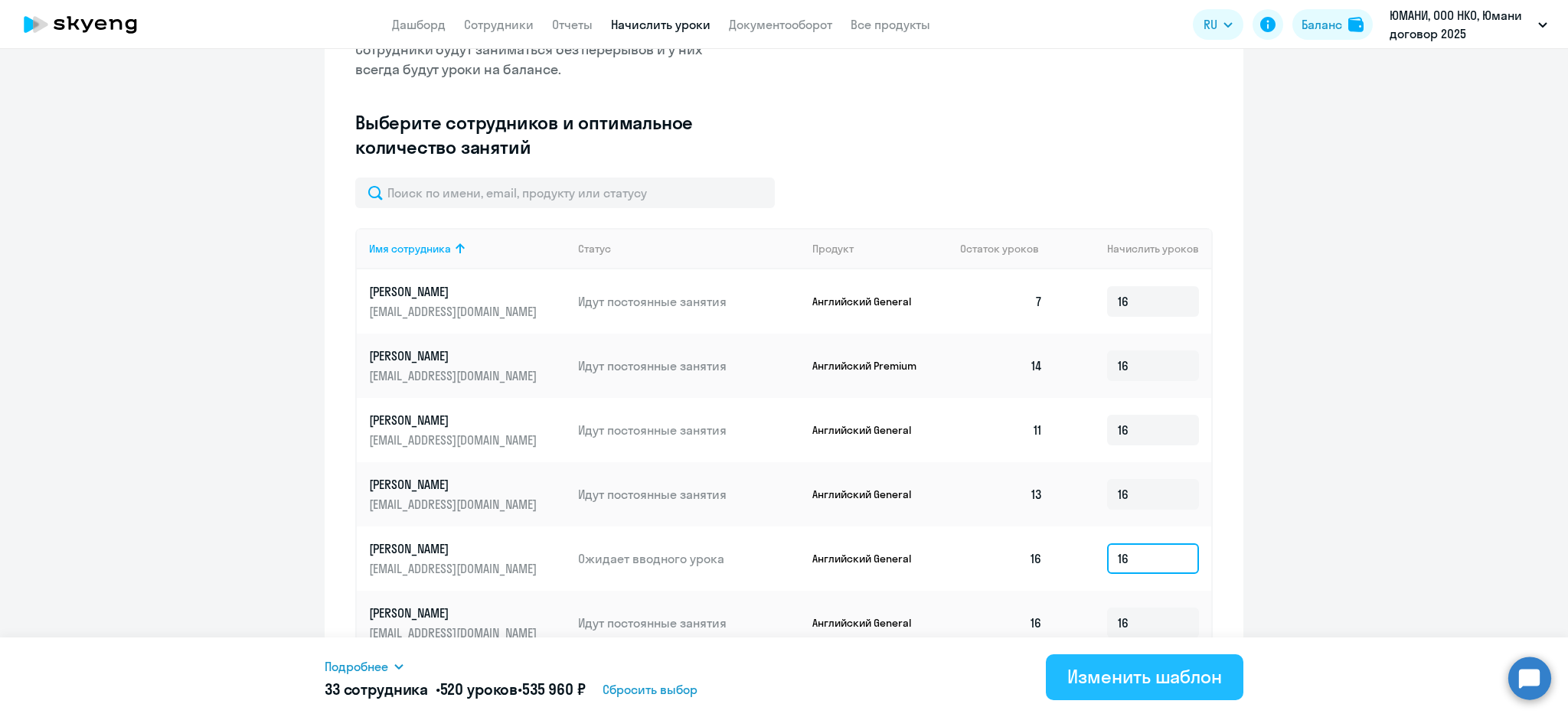
type input "16"
click at [1160, 670] on div "Изменить шаблон" at bounding box center [1144, 676] width 155 height 25
